Goal: Navigation & Orientation: Go to known website

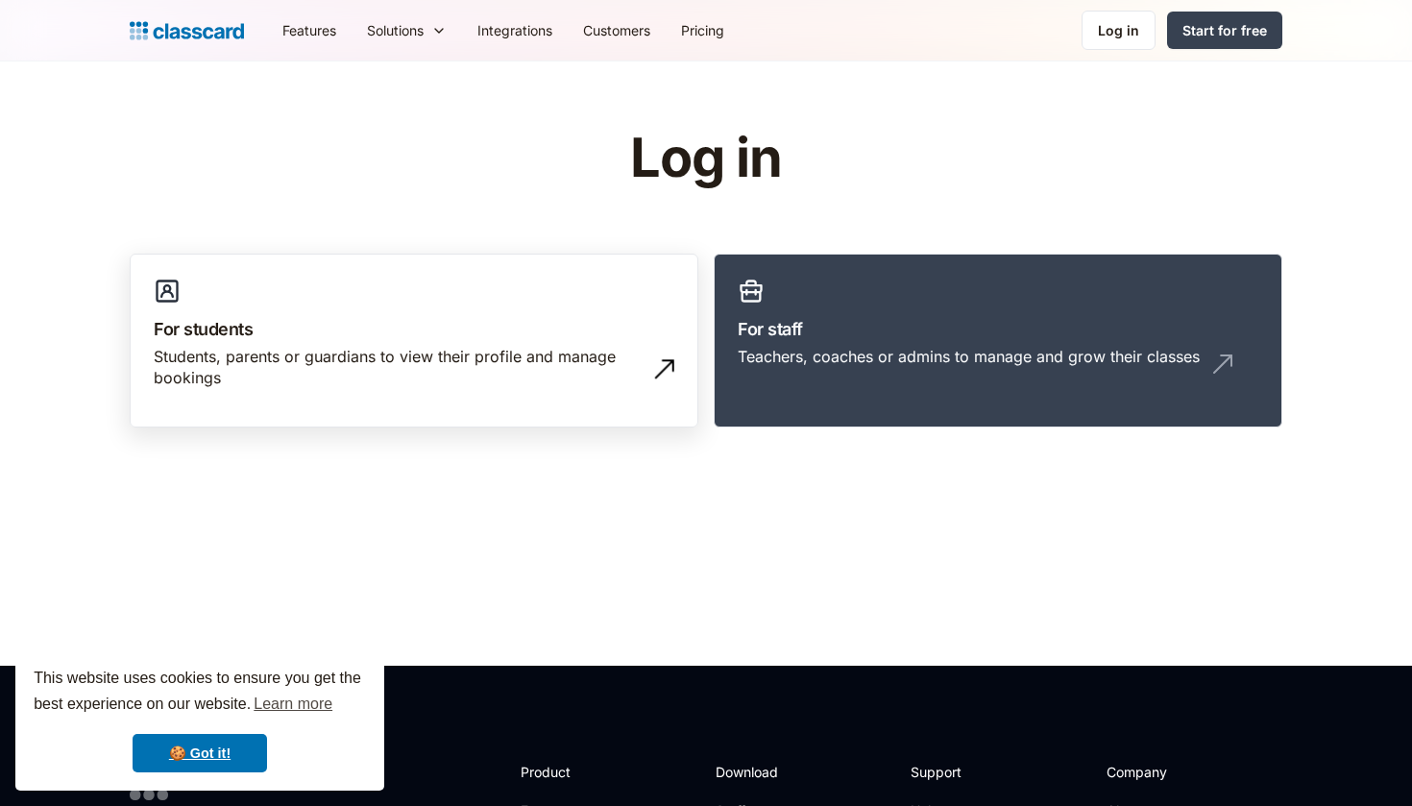
click at [543, 277] on link "For students Students, parents or guardians to view their profile and manage bo…" at bounding box center [414, 341] width 569 height 175
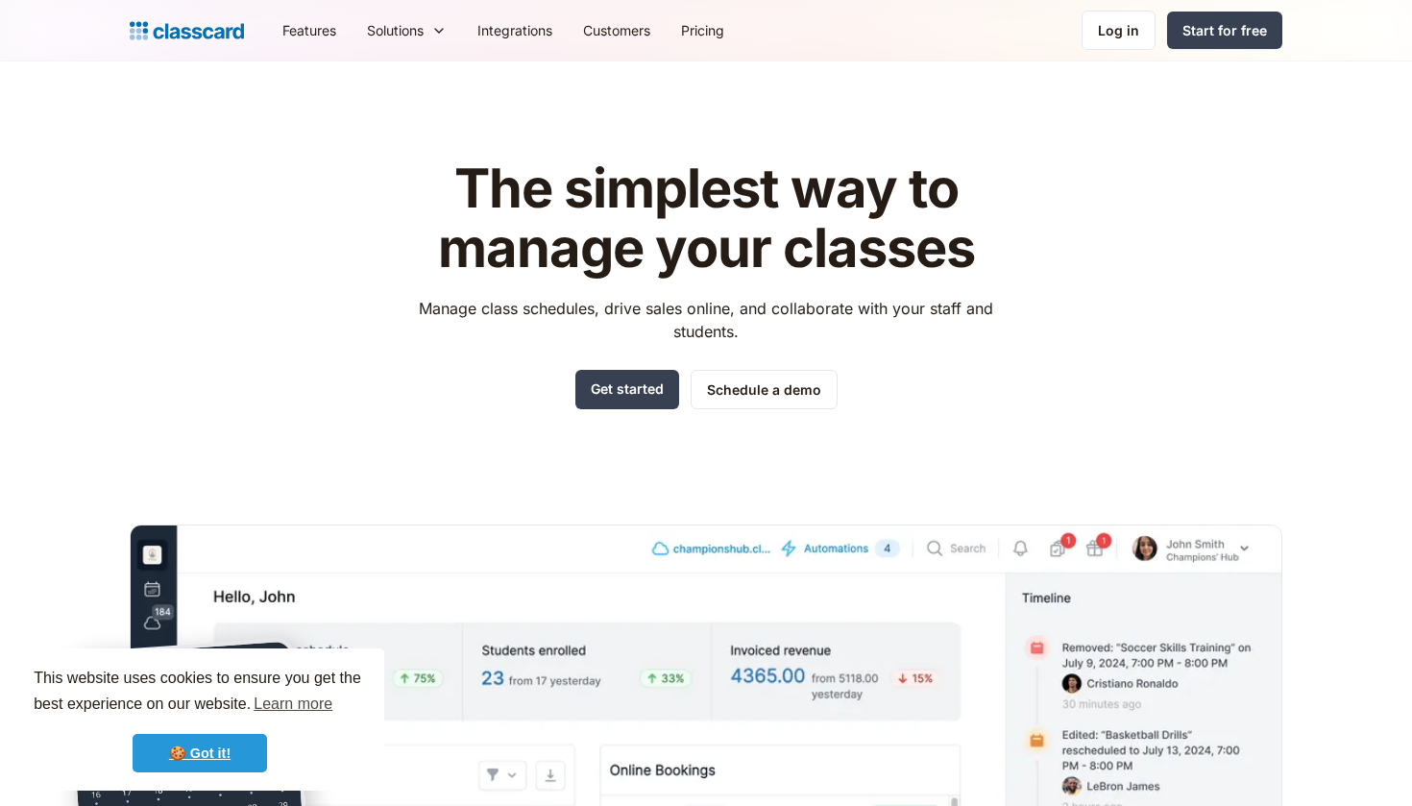
click at [226, 745] on link "🍪 Got it!" at bounding box center [200, 753] width 135 height 38
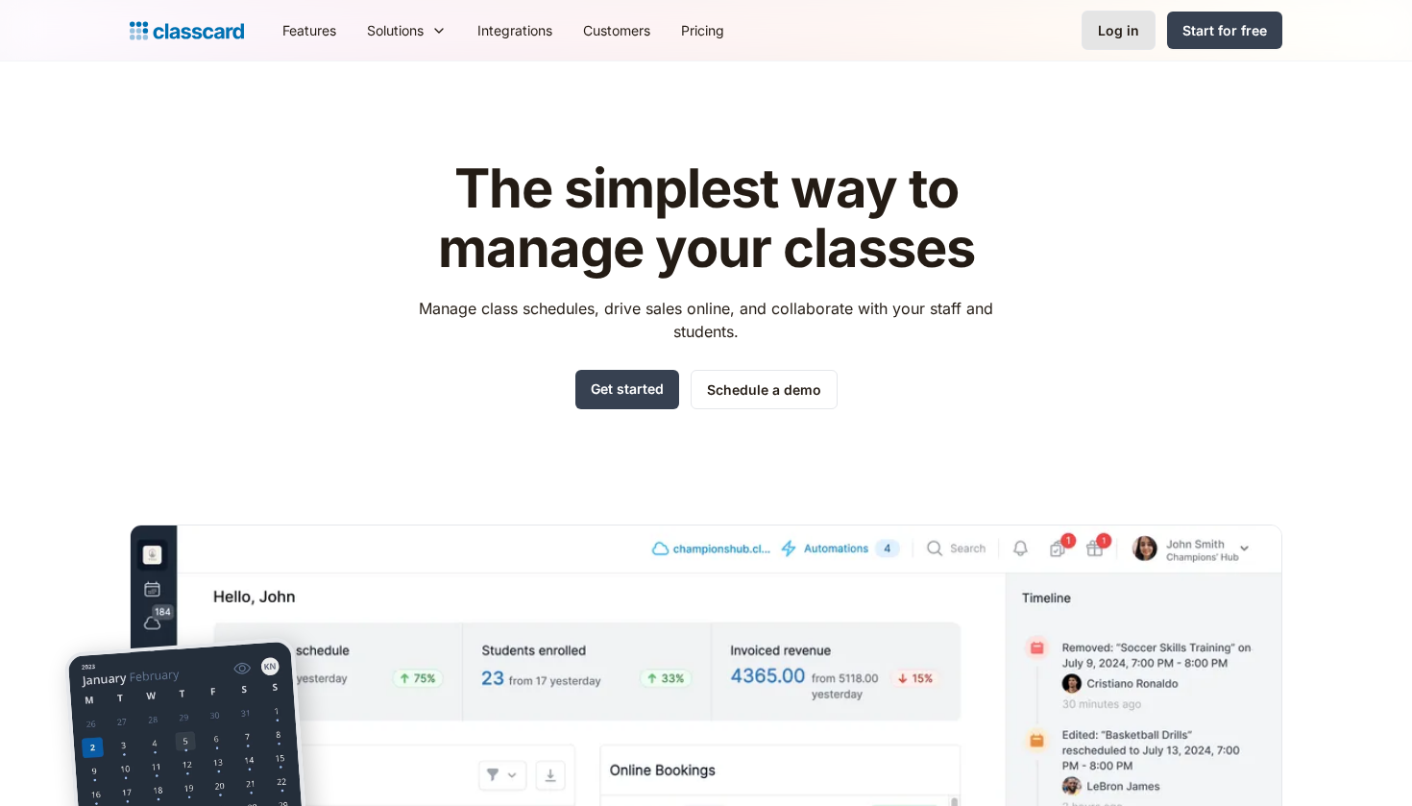
click at [1104, 27] on div "Log in" at bounding box center [1118, 30] width 41 height 20
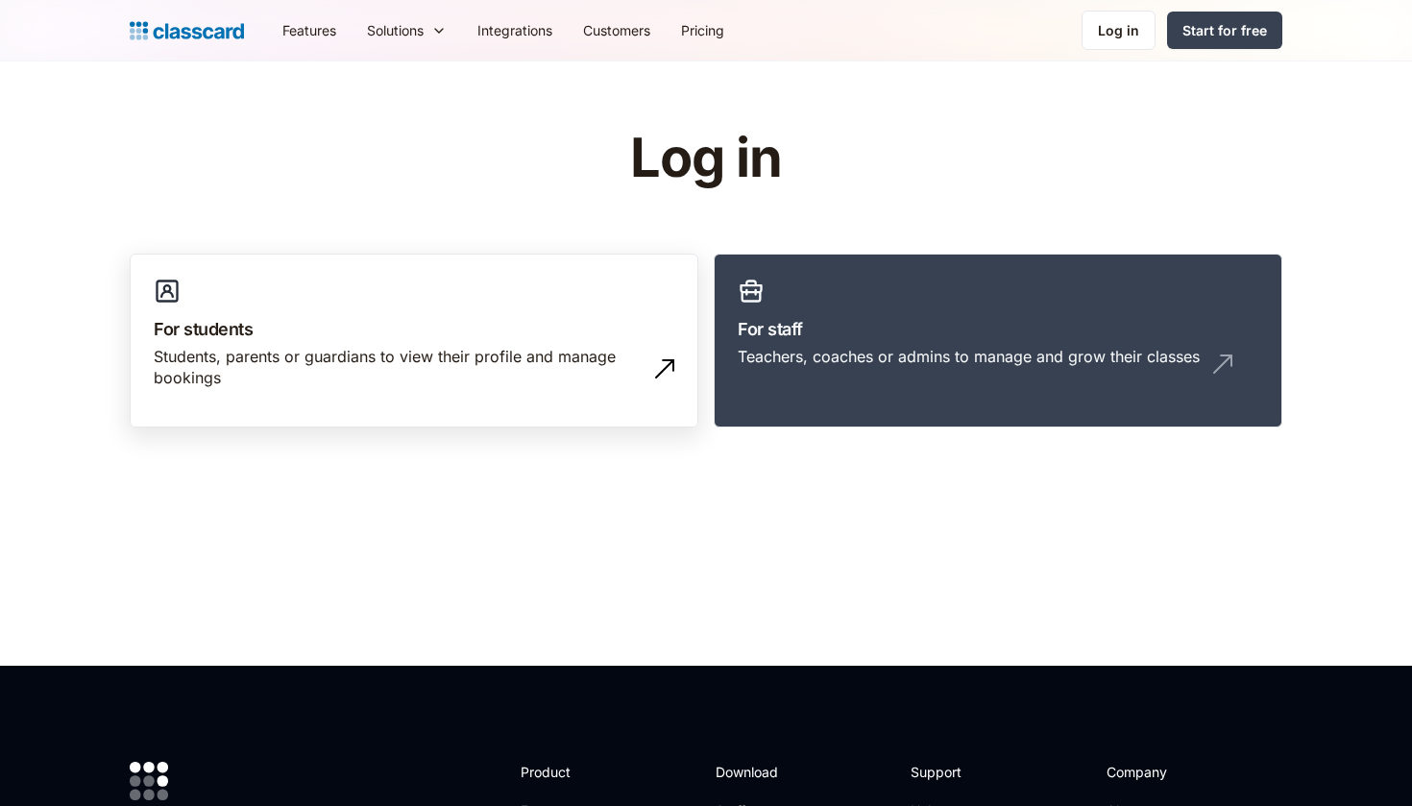
click at [656, 372] on img at bounding box center [664, 369] width 31 height 31
